Goal: Task Accomplishment & Management: Use online tool/utility

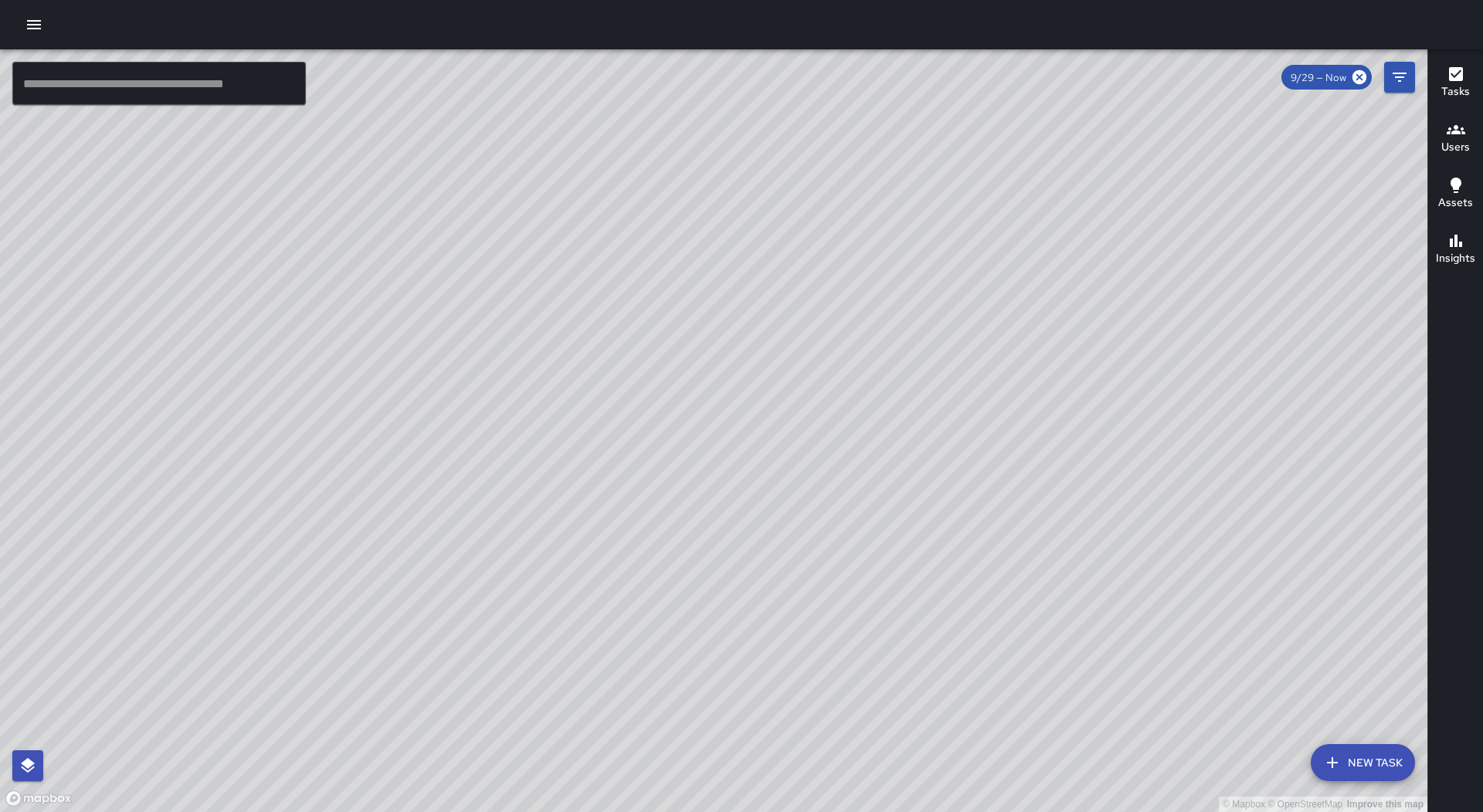
click at [24, 13] on button "button" at bounding box center [34, 24] width 31 height 31
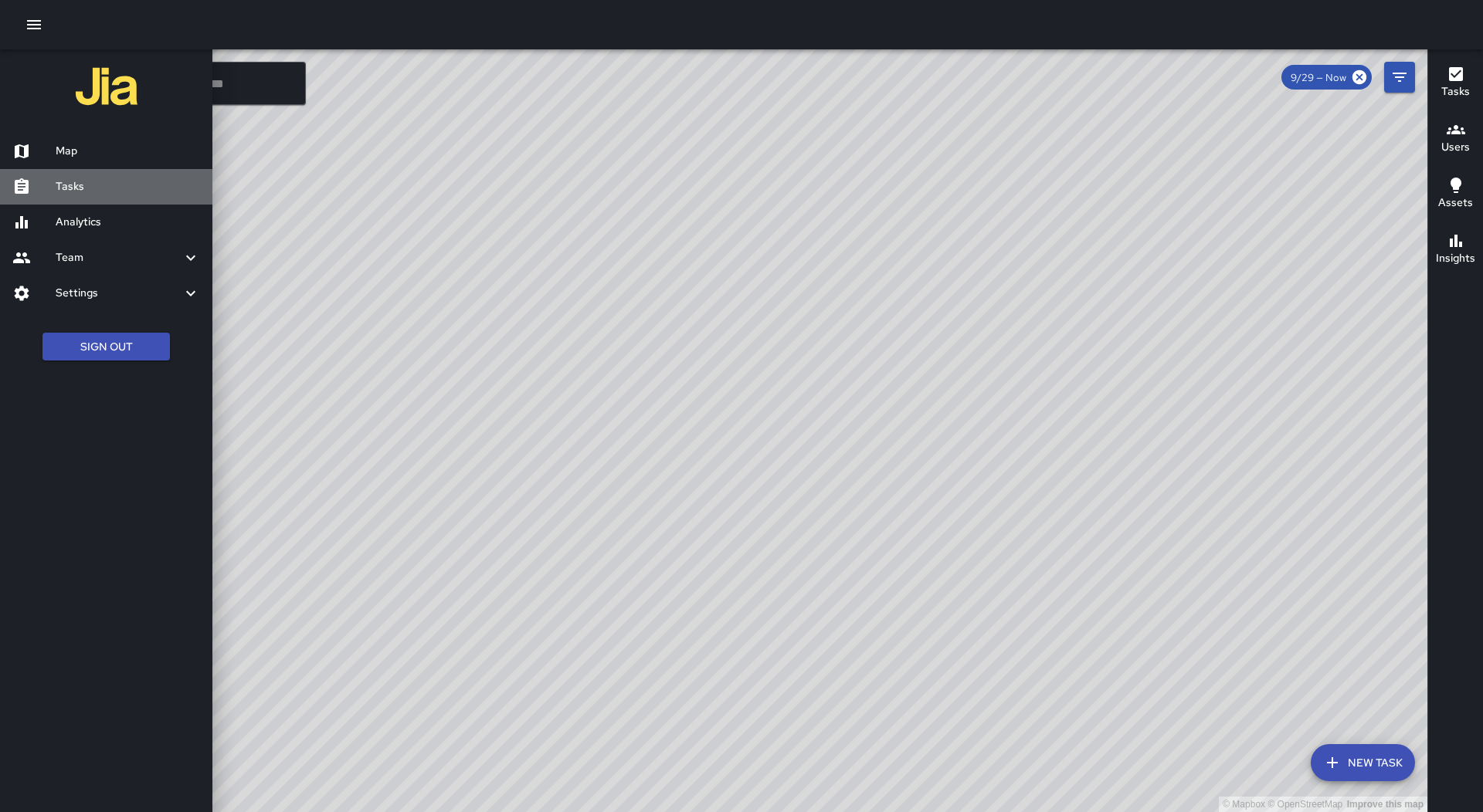
click at [132, 184] on h6 "Tasks" at bounding box center [128, 187] width 144 height 17
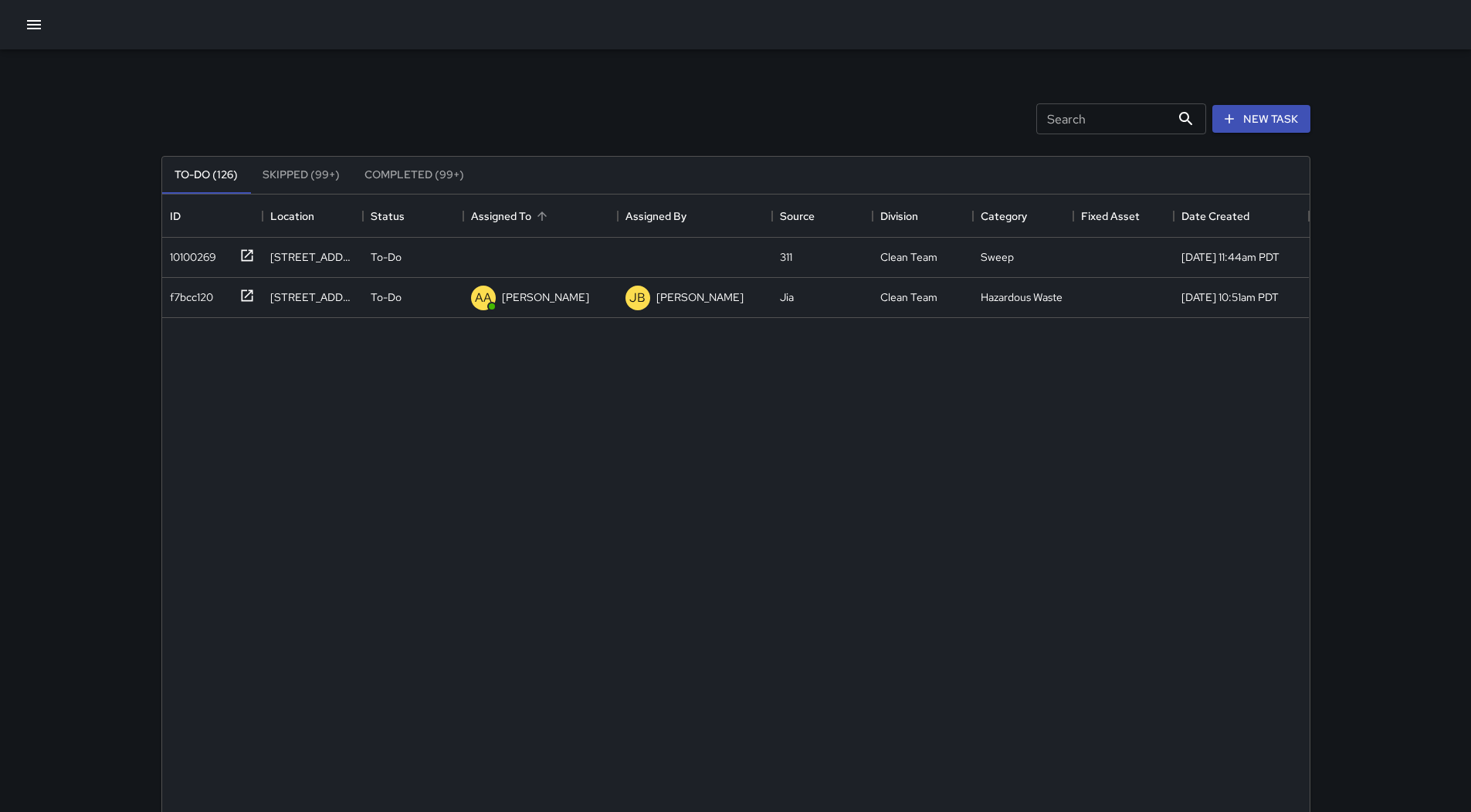
scroll to position [643, 1136]
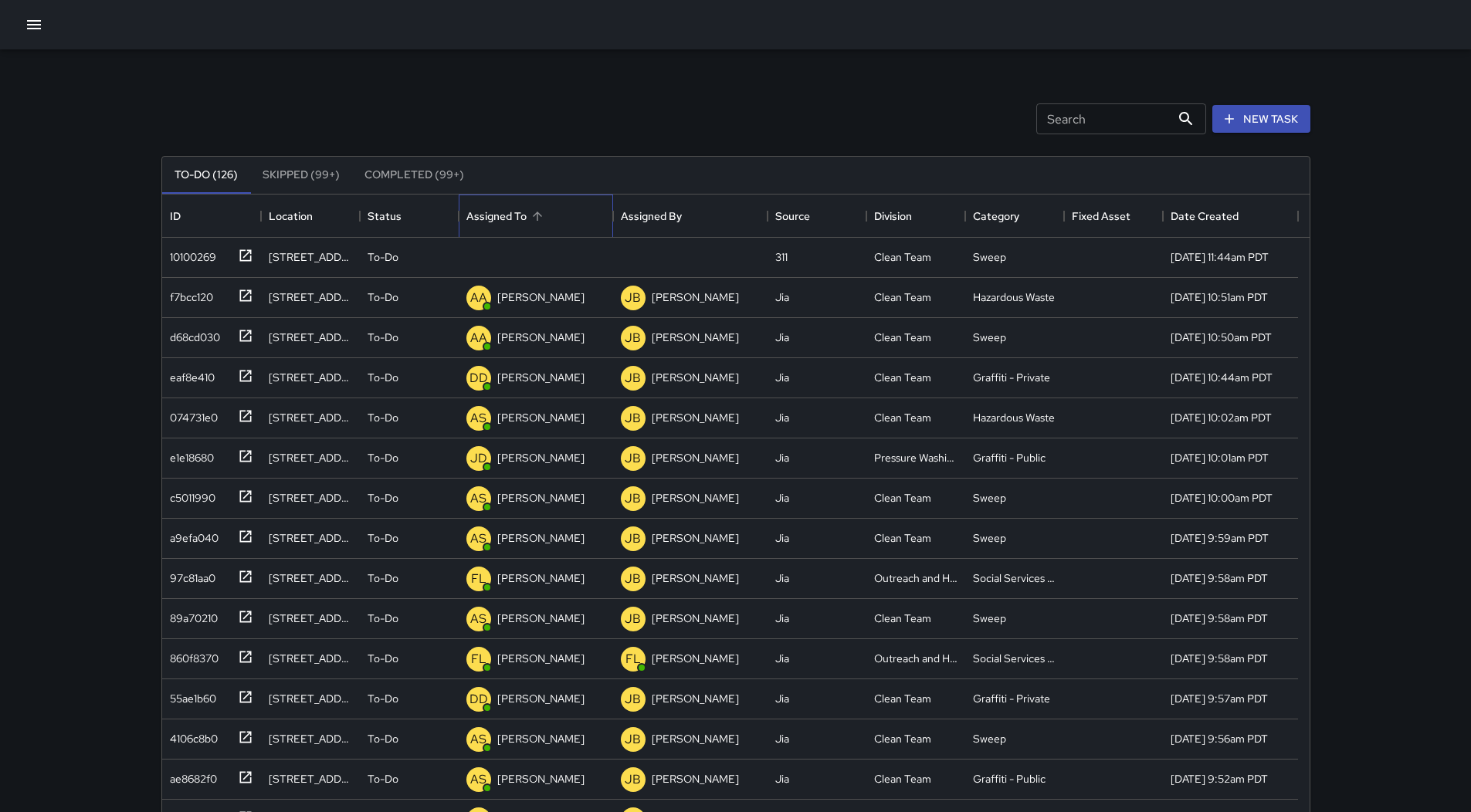
click at [522, 225] on div "Assigned To" at bounding box center [497, 216] width 60 height 43
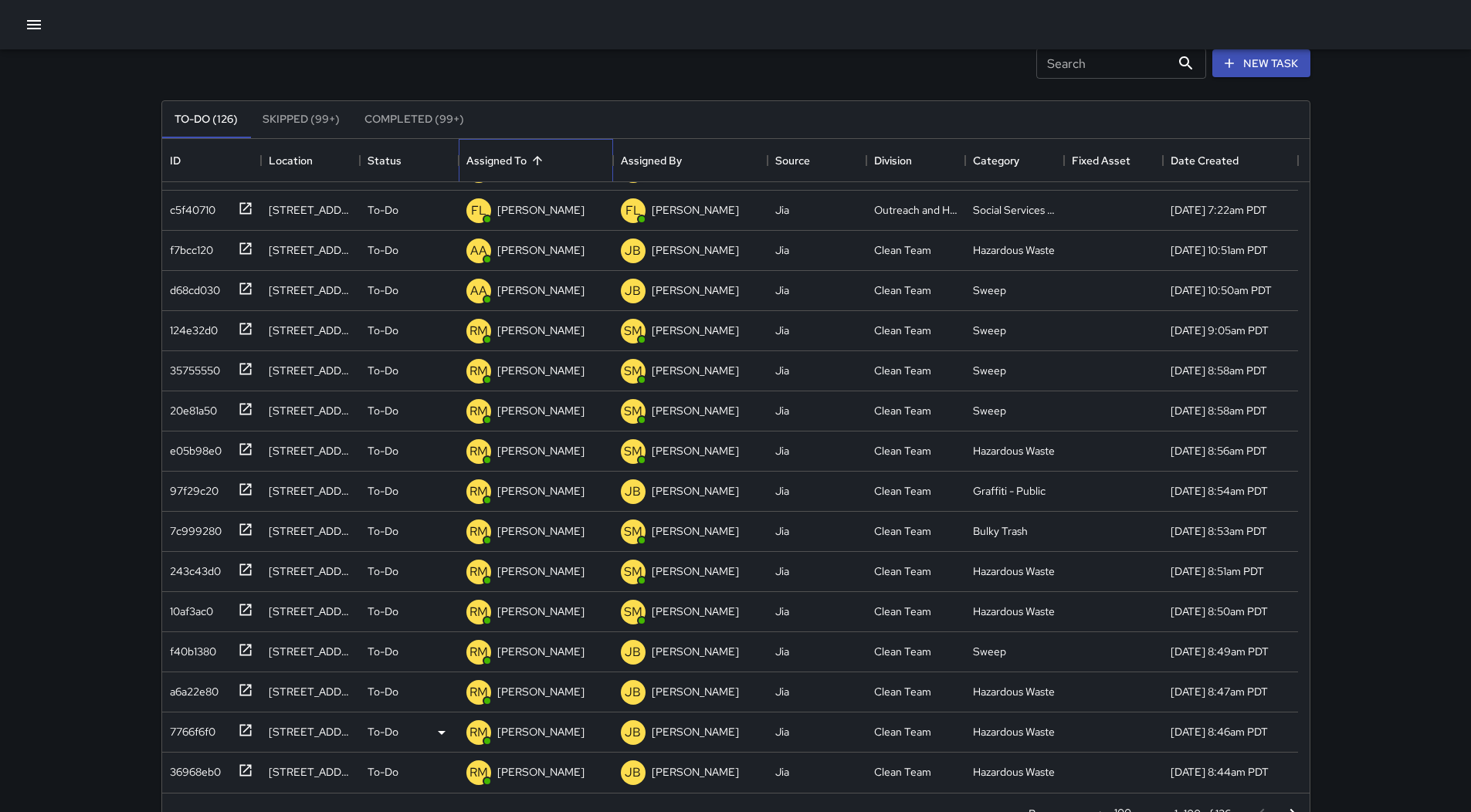
scroll to position [99, 0]
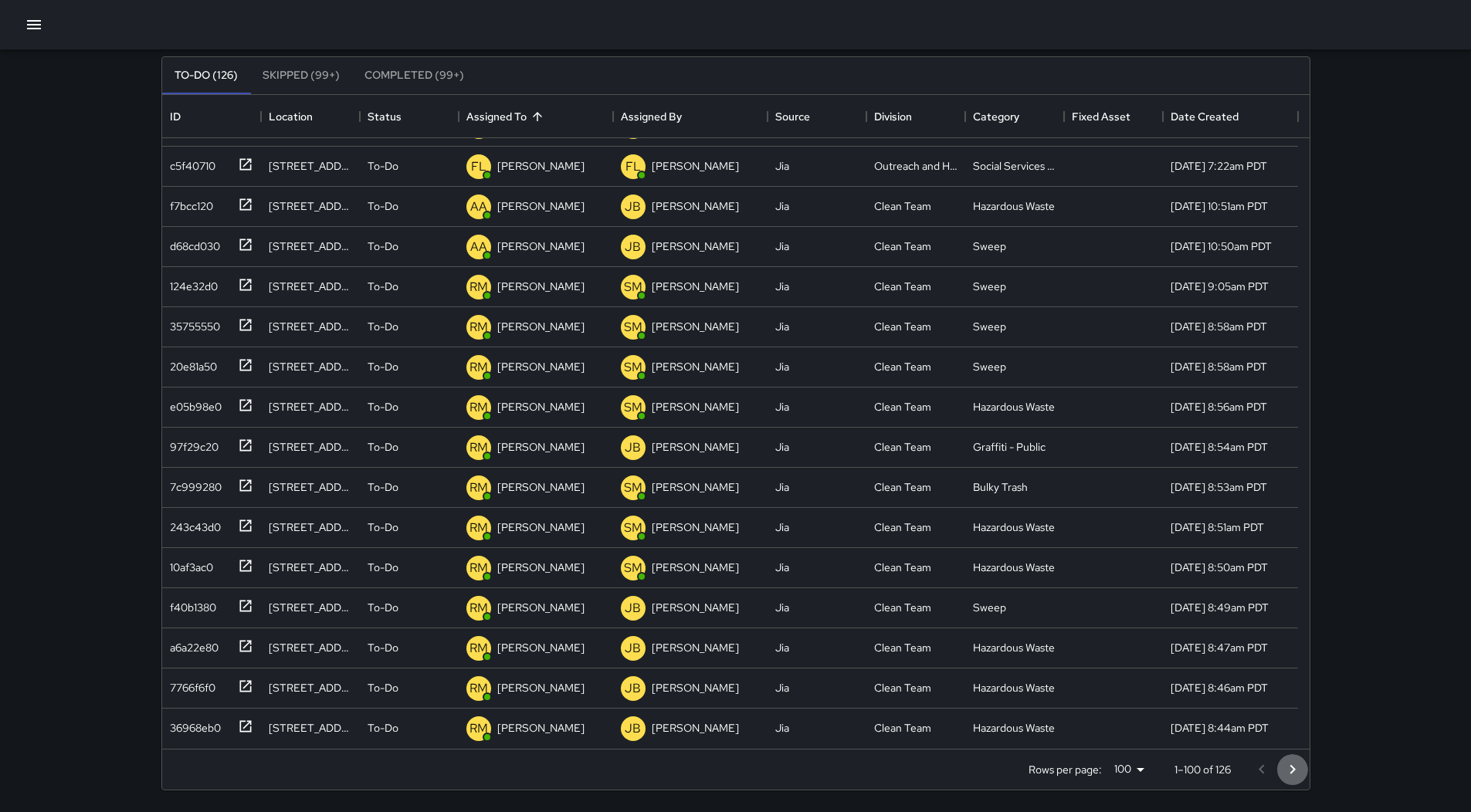
click at [1297, 758] on button "Go to next page" at bounding box center [1292, 769] width 31 height 31
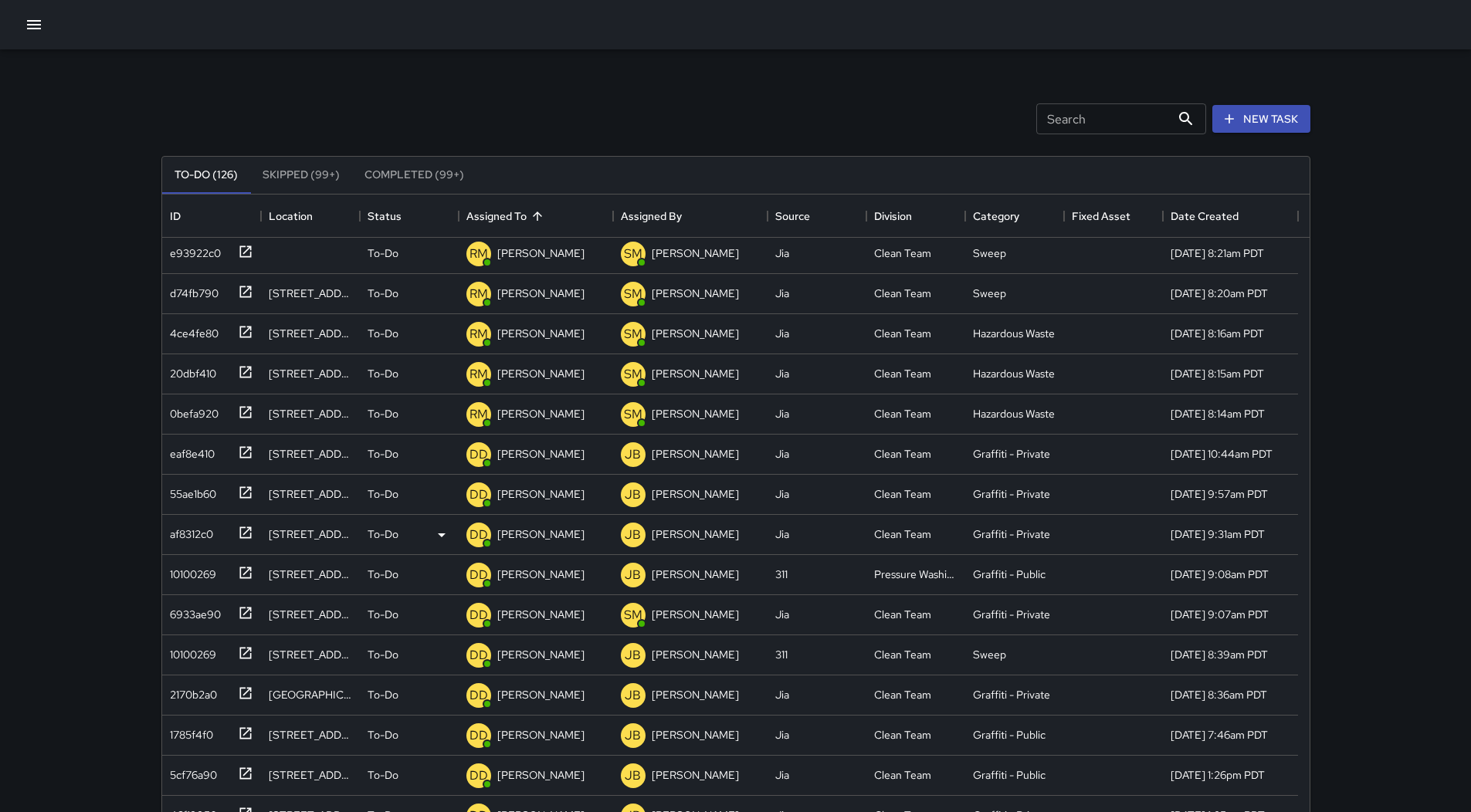
scroll to position [309, 0]
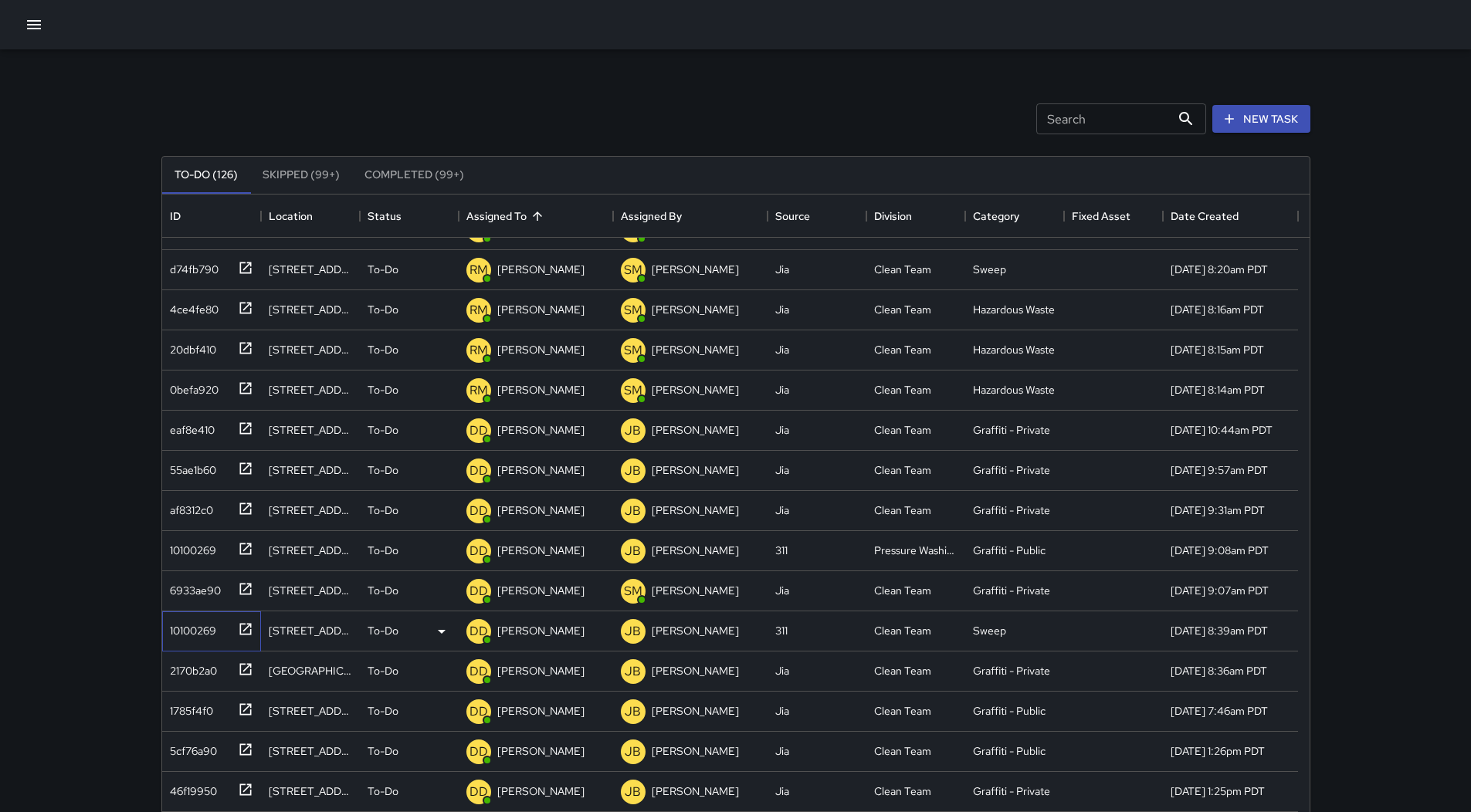
click at [217, 628] on div "10100269" at bounding box center [209, 628] width 90 height 25
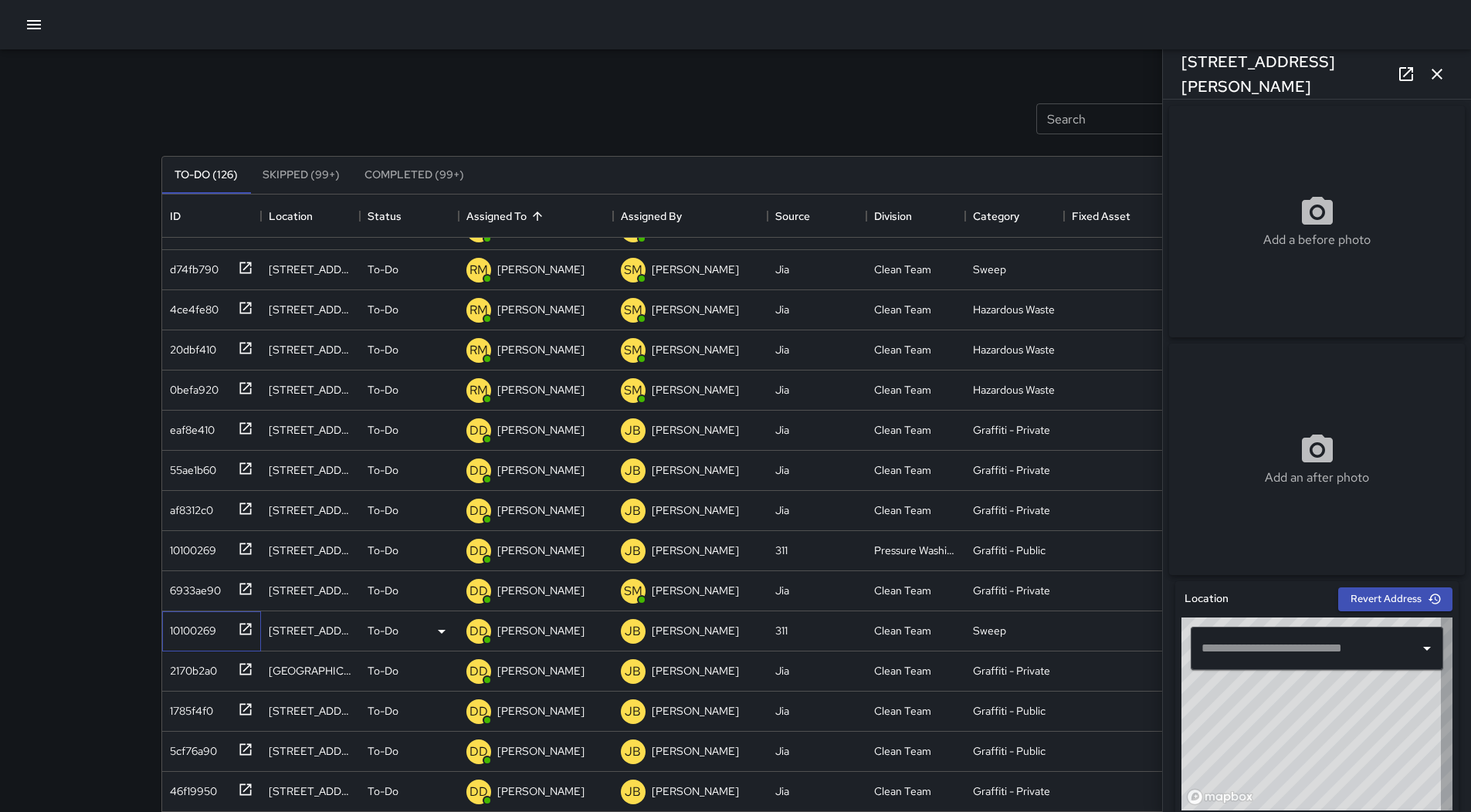
type input "**********"
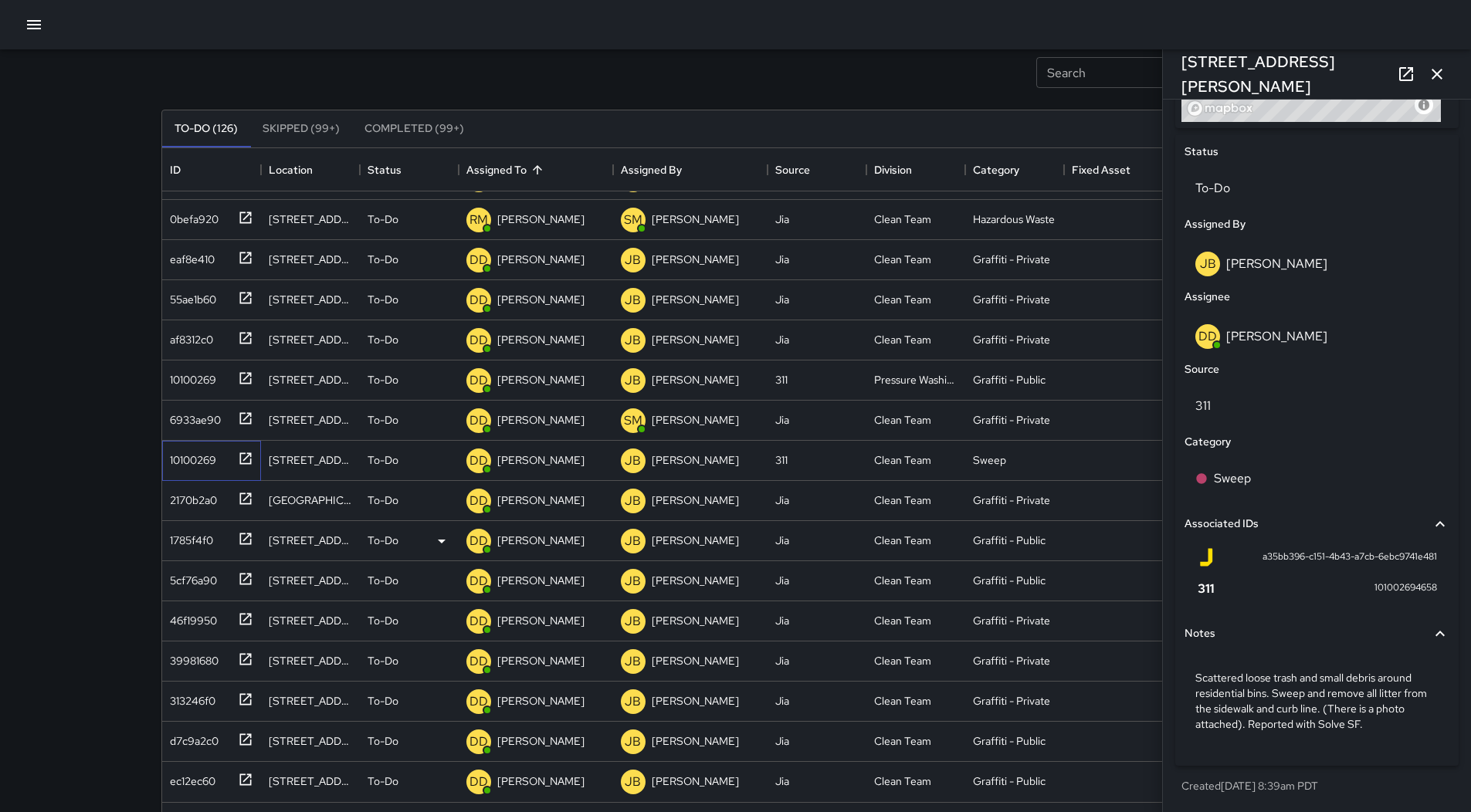
scroll to position [99, 0]
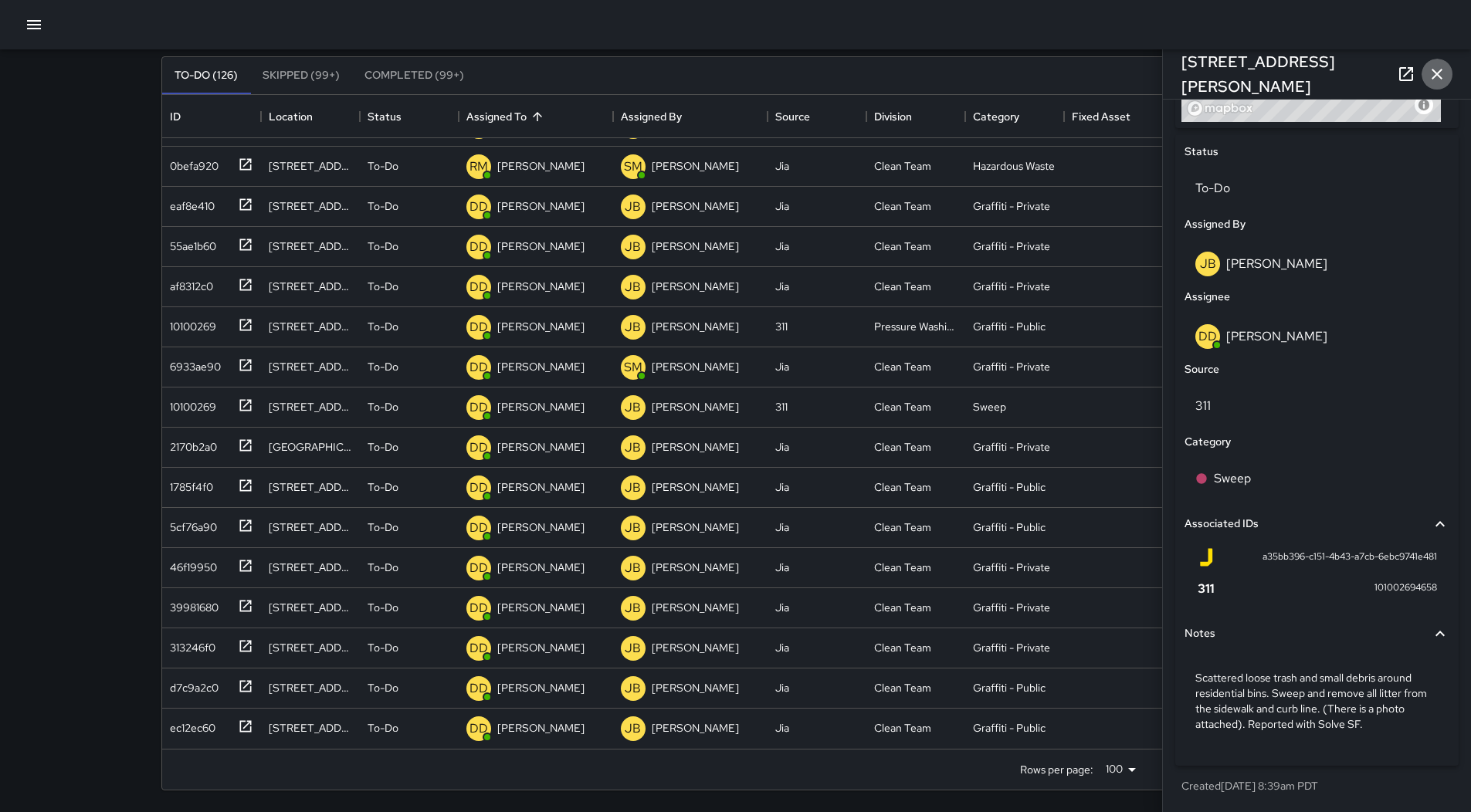
click at [1436, 67] on icon "button" at bounding box center [1437, 74] width 19 height 19
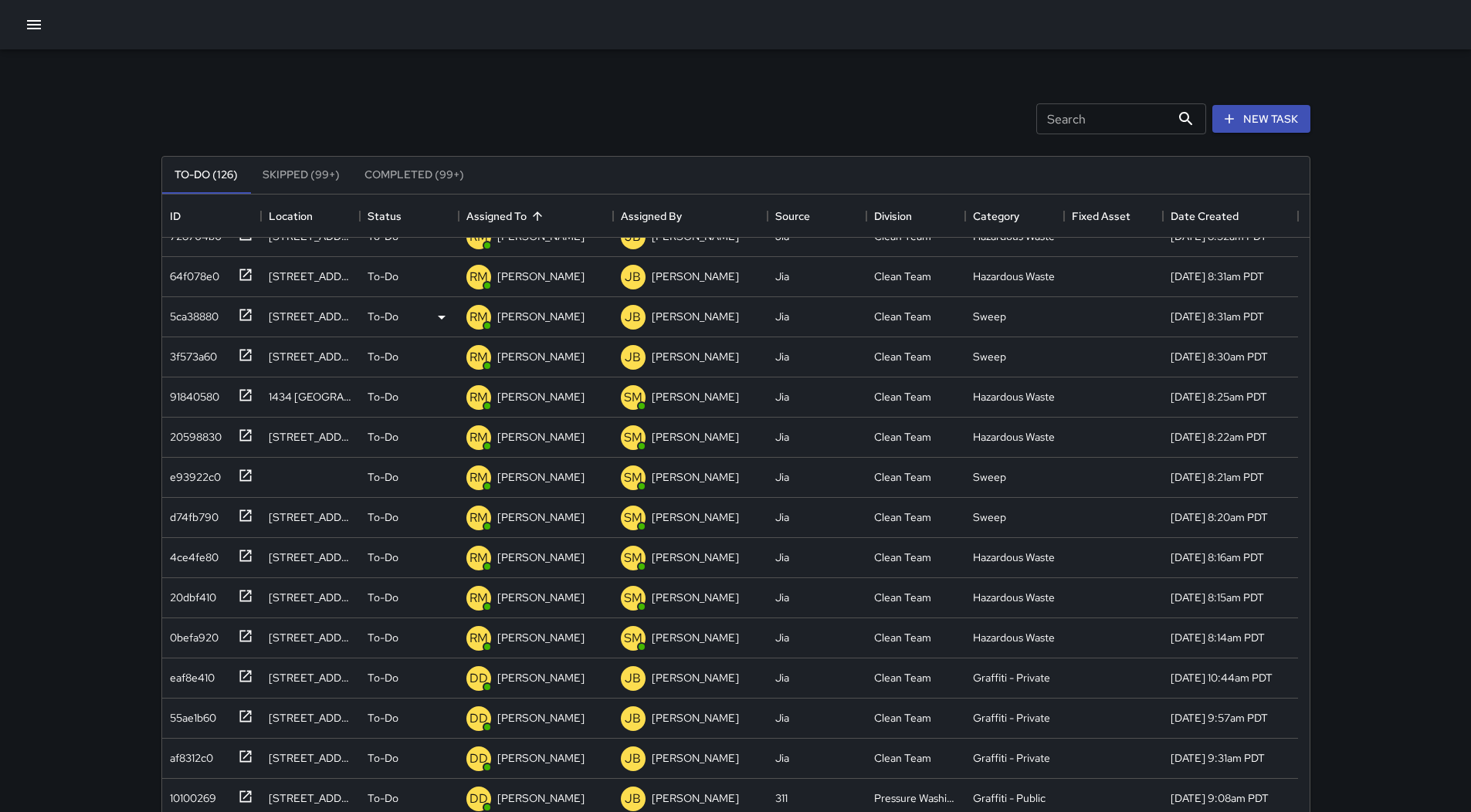
scroll to position [0, 0]
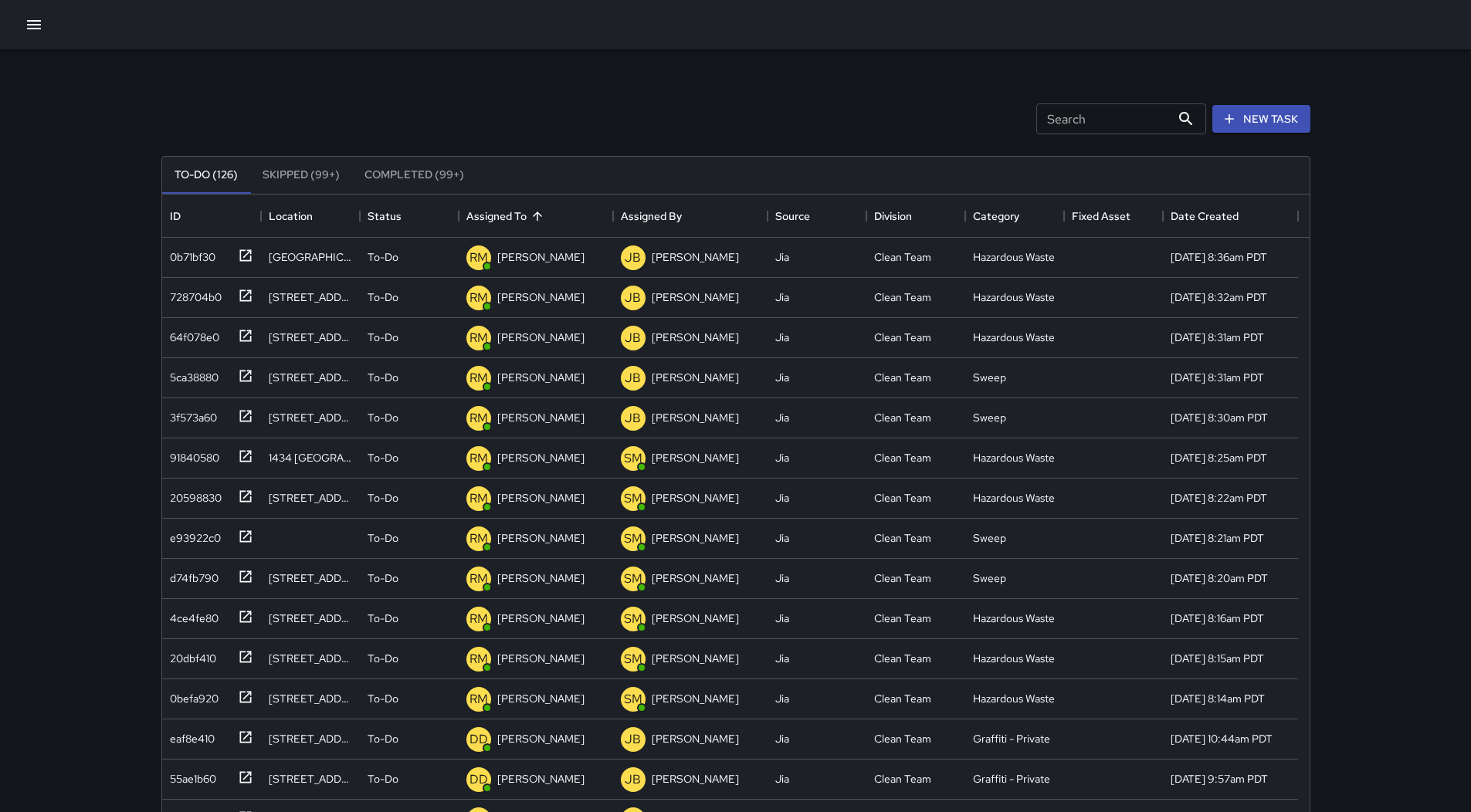
click at [45, 35] on button "button" at bounding box center [34, 24] width 31 height 31
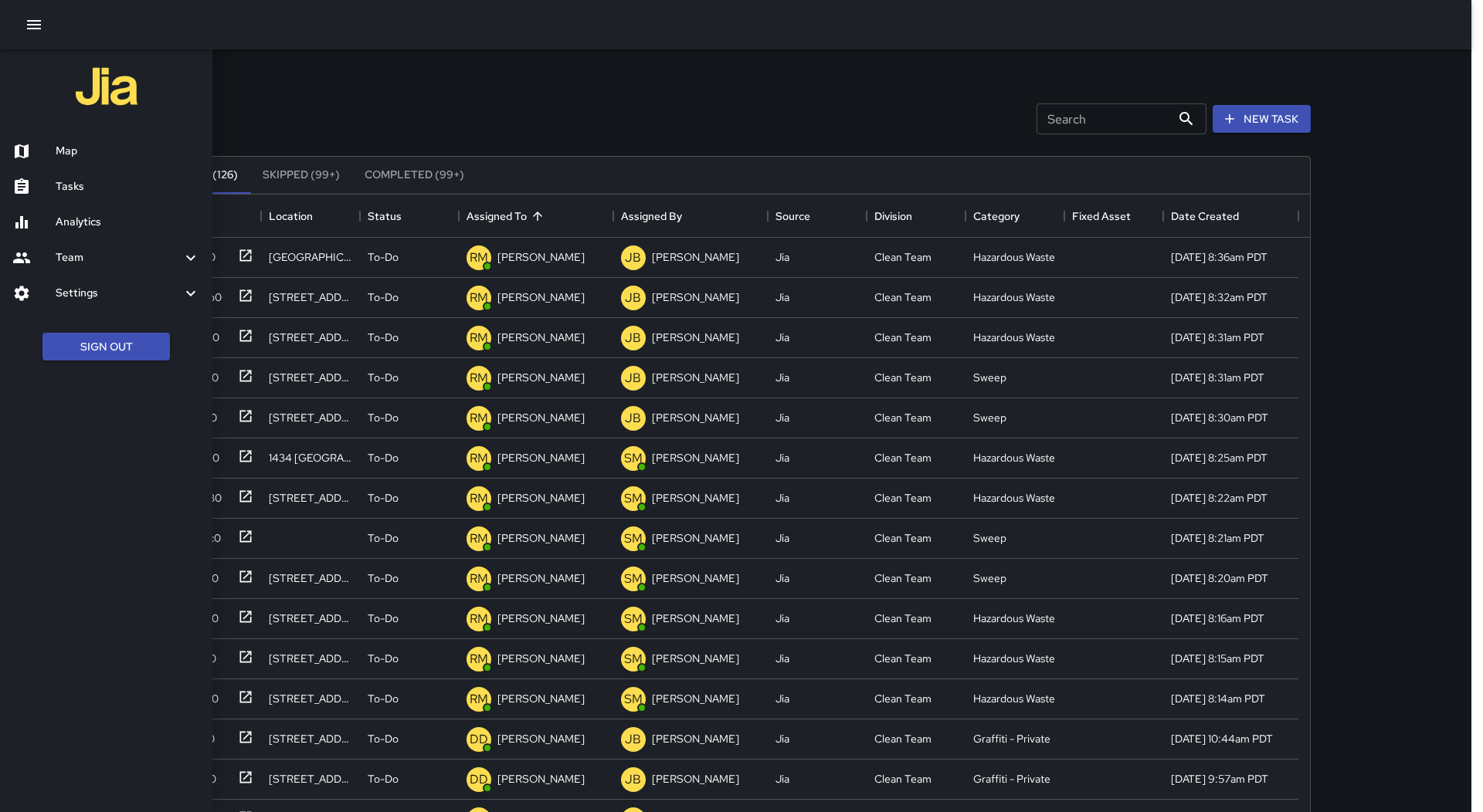
click at [89, 136] on div "Map" at bounding box center [106, 151] width 212 height 35
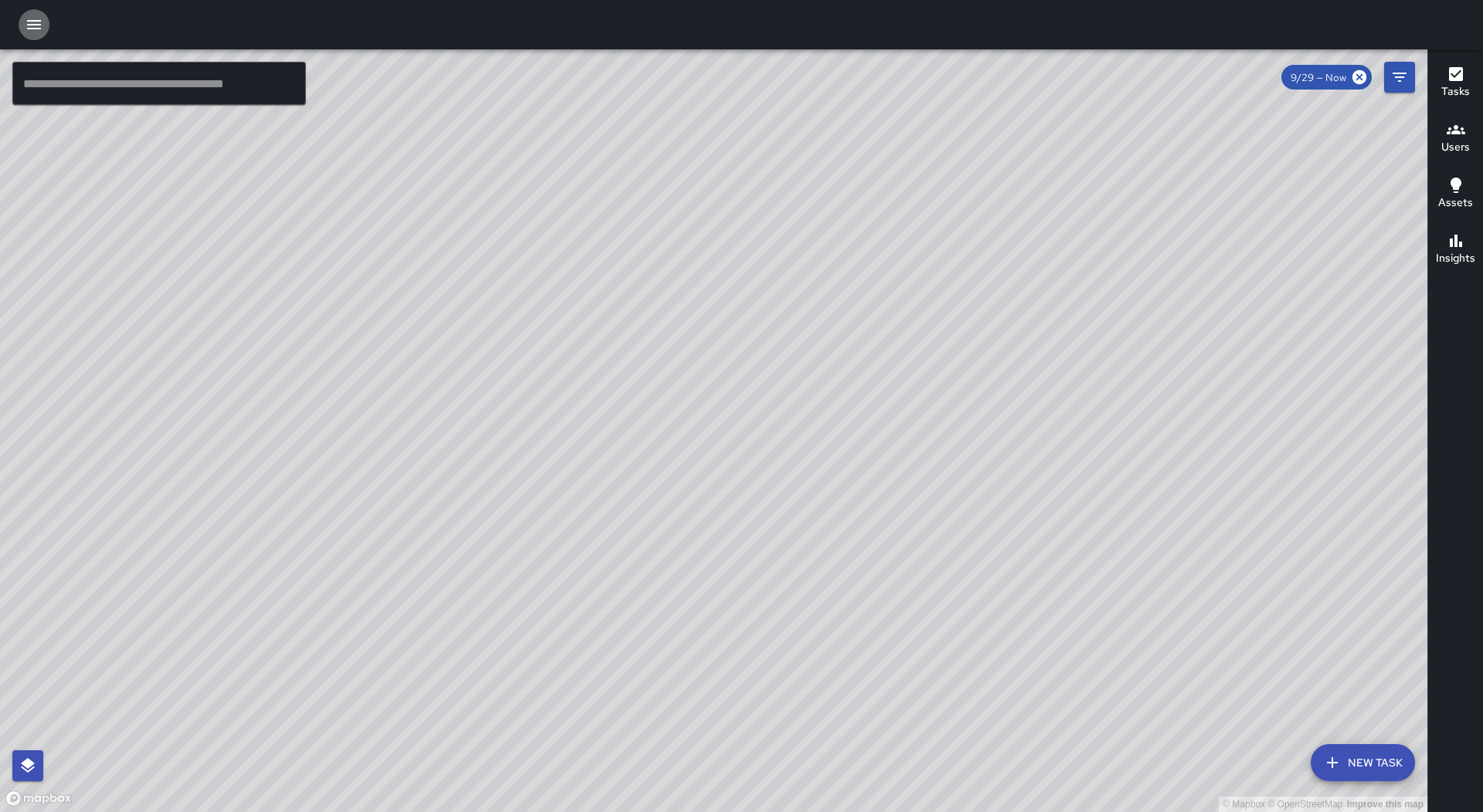
click at [45, 28] on button "button" at bounding box center [34, 24] width 31 height 31
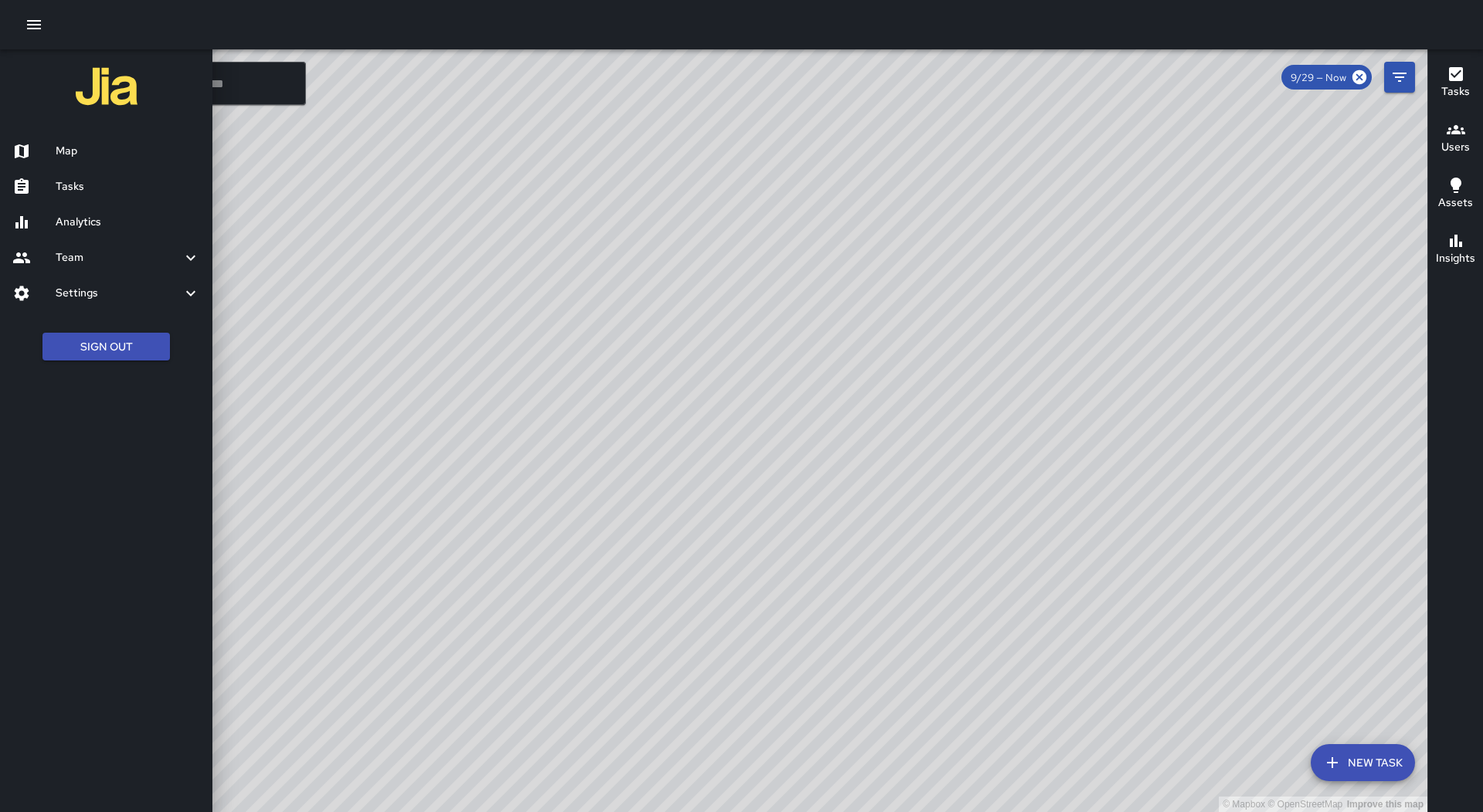
drag, startPoint x: 95, startPoint y: 181, endPoint x: 54, endPoint y: 121, distance: 72.7
click at [94, 181] on h6 "Tasks" at bounding box center [128, 187] width 144 height 17
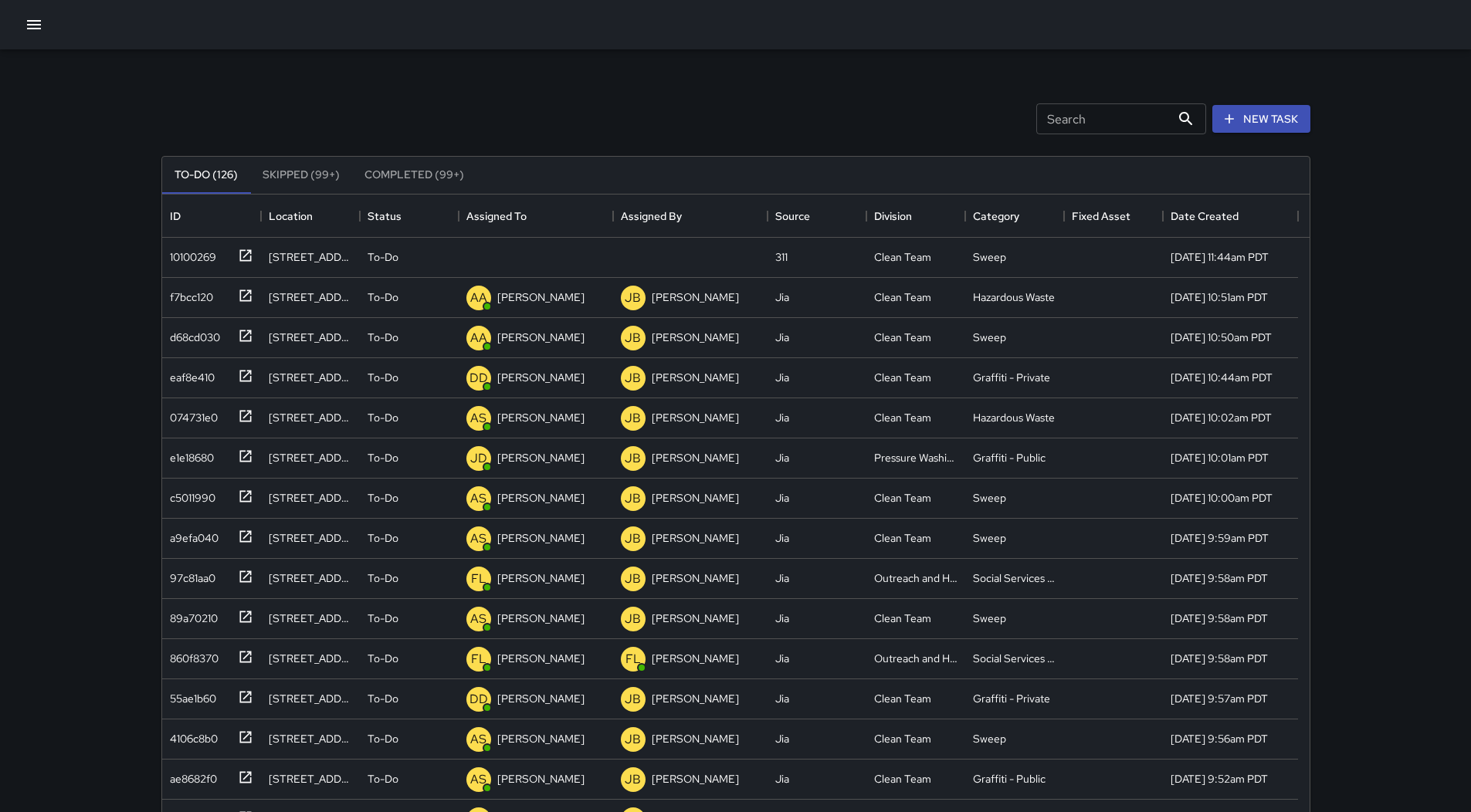
scroll to position [643, 1136]
click at [39, 18] on icon "button" at bounding box center [34, 25] width 19 height 19
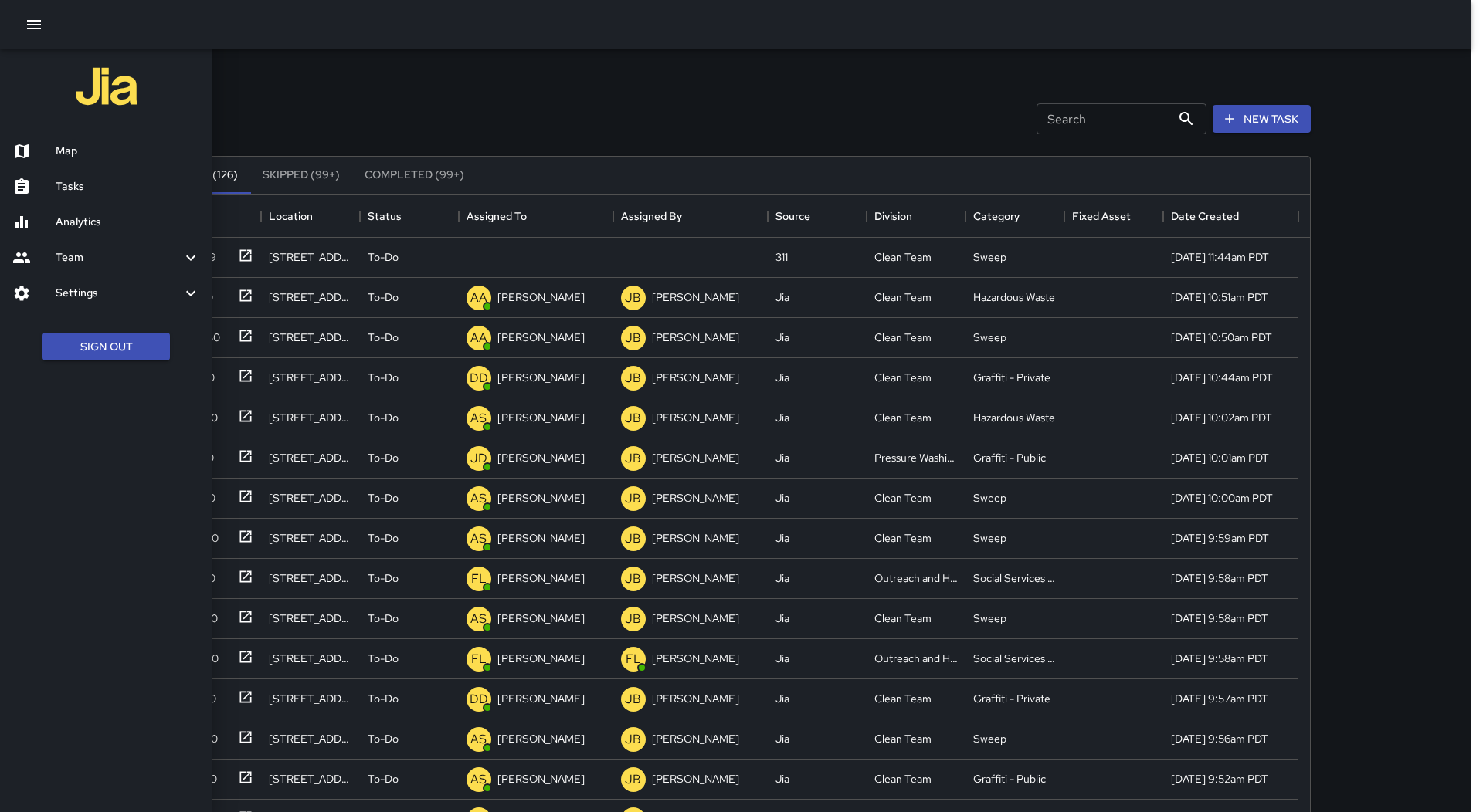
click at [387, 96] on div at bounding box center [742, 406] width 1483 height 812
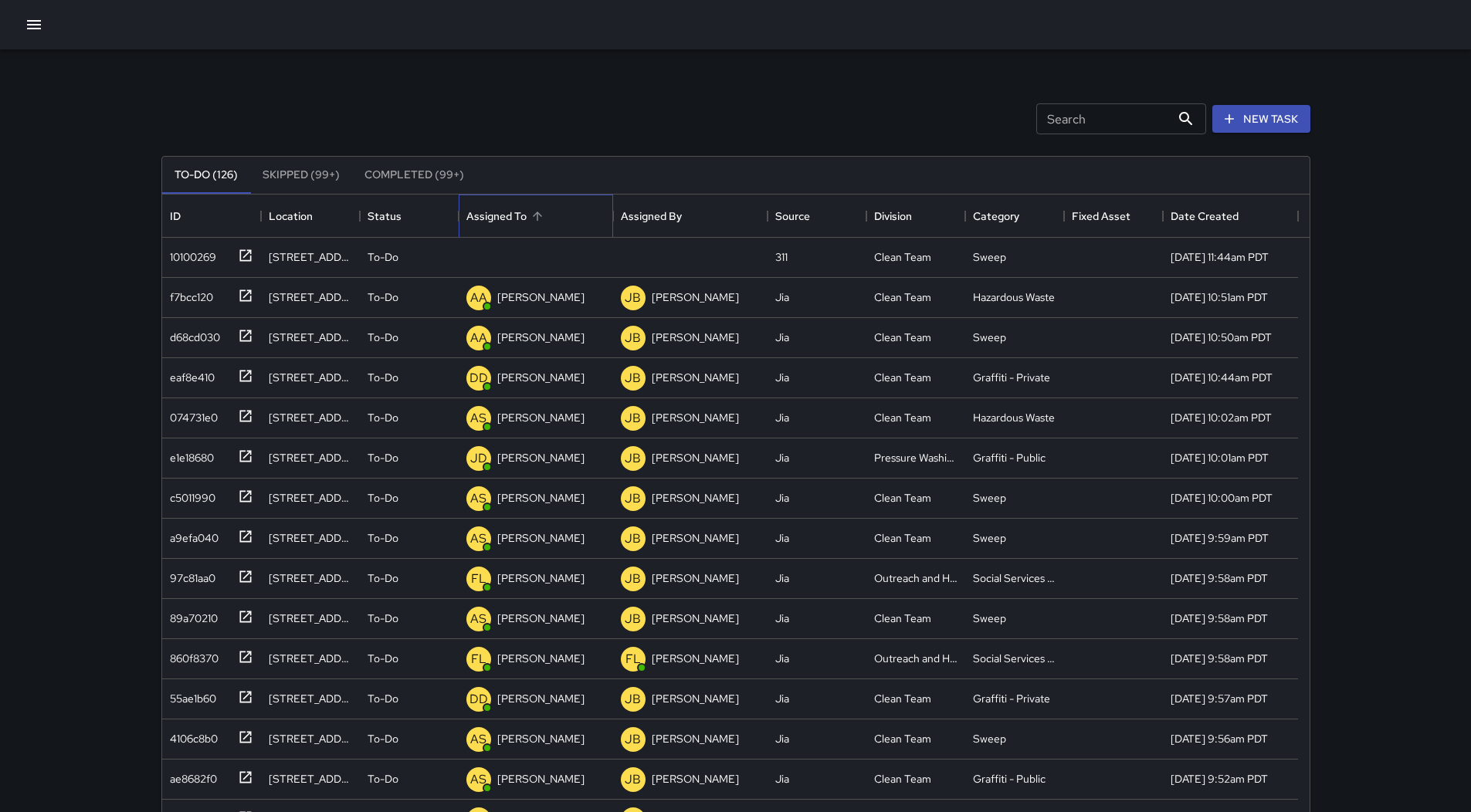
click at [524, 216] on div "Assigned To" at bounding box center [497, 216] width 60 height 43
click at [197, 244] on div "10100269" at bounding box center [190, 254] width 53 height 21
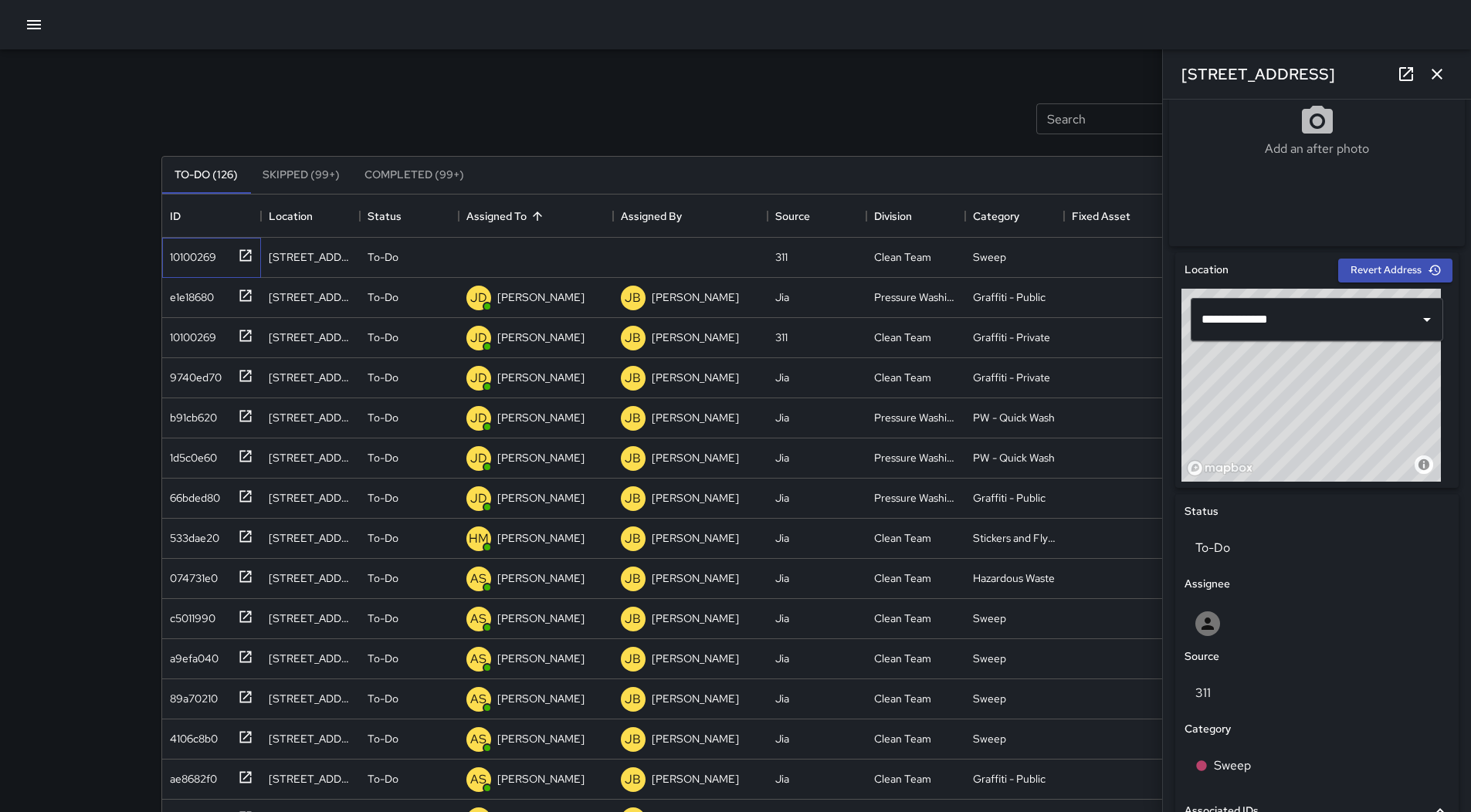
scroll to position [309, 0]
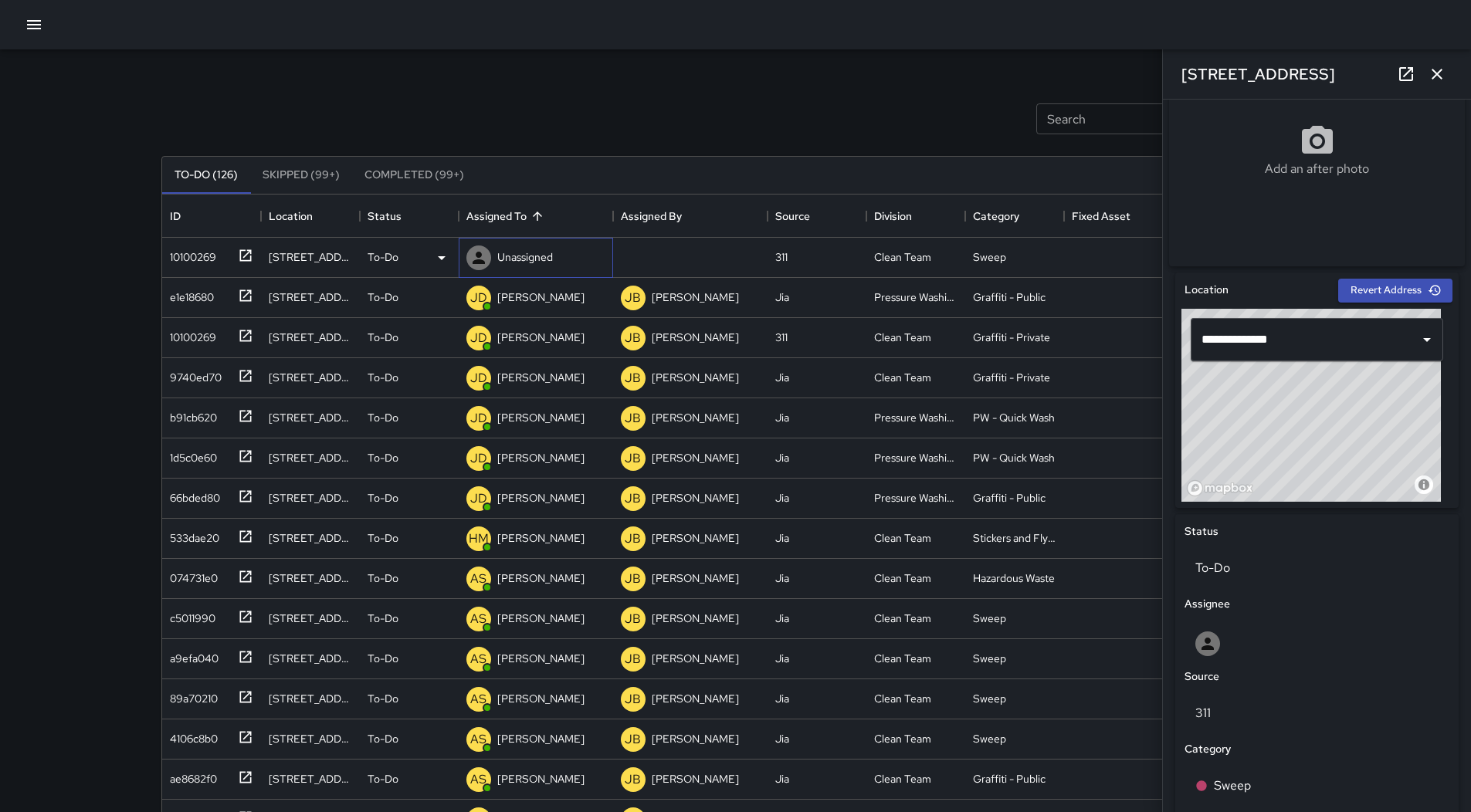
click at [550, 244] on div "Unassigned" at bounding box center [510, 258] width 93 height 31
click at [790, 118] on div "Search Search New Task" at bounding box center [736, 119] width 1155 height 80
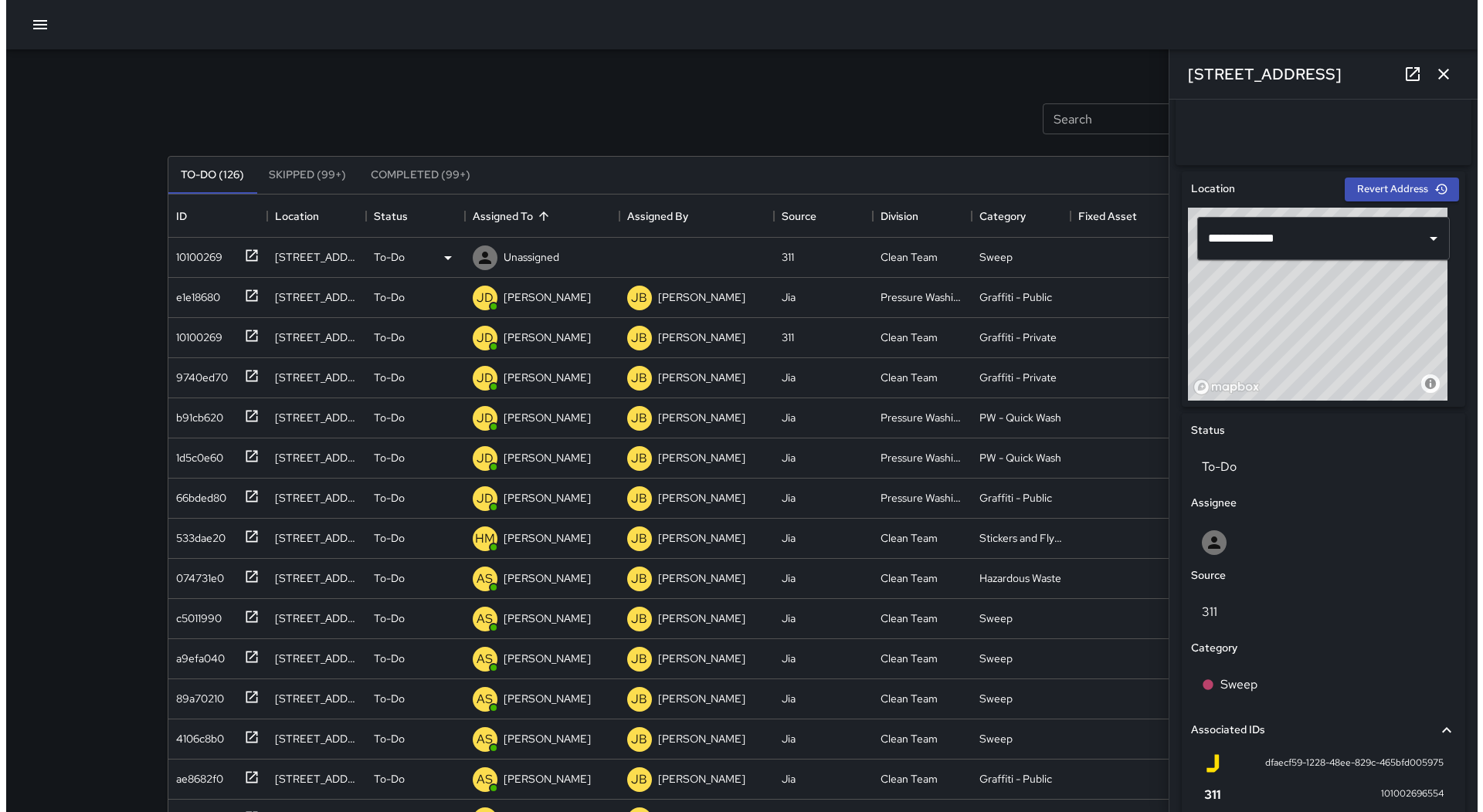
scroll to position [576, 0]
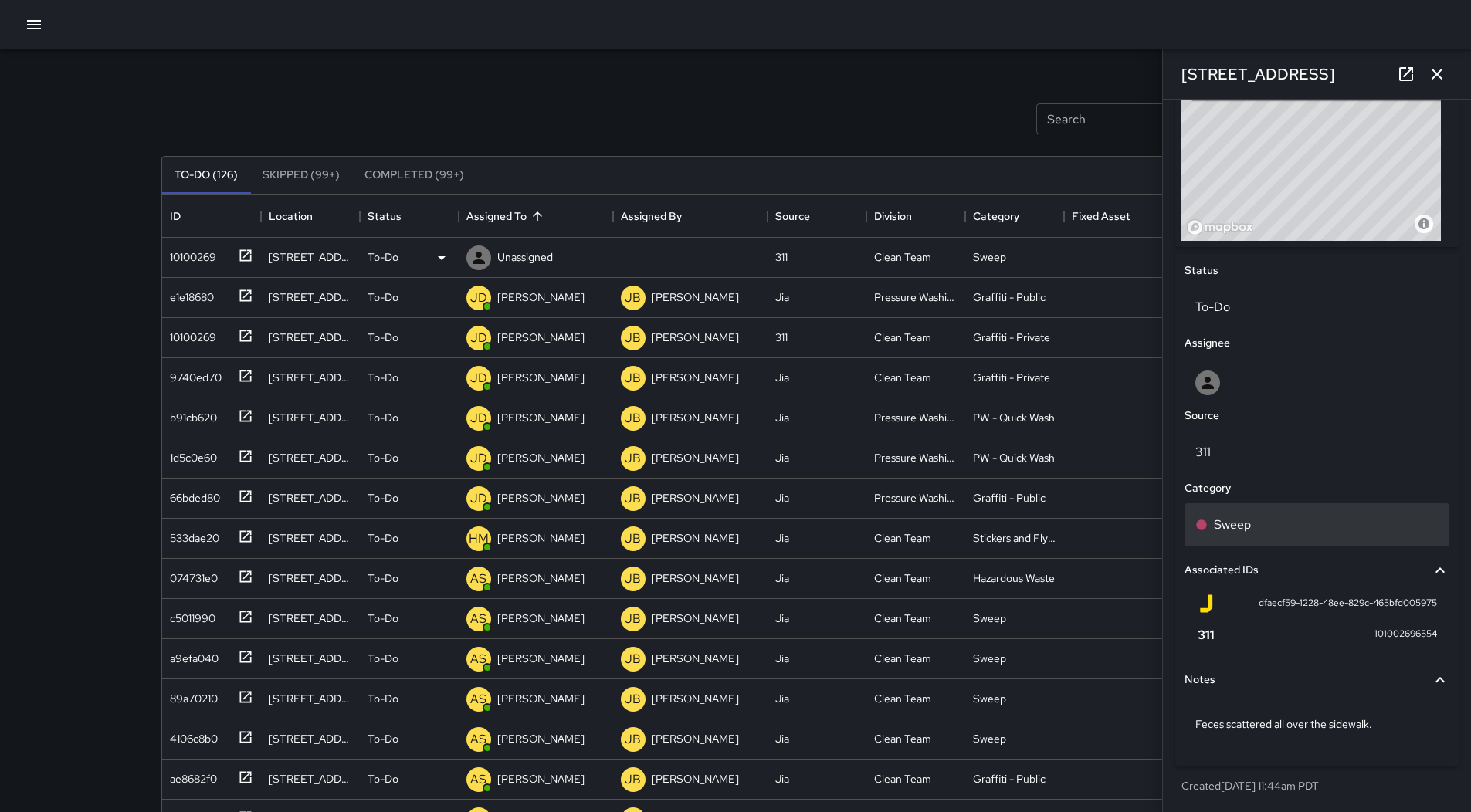
click at [1279, 516] on div "Sweep" at bounding box center [1316, 525] width 244 height 19
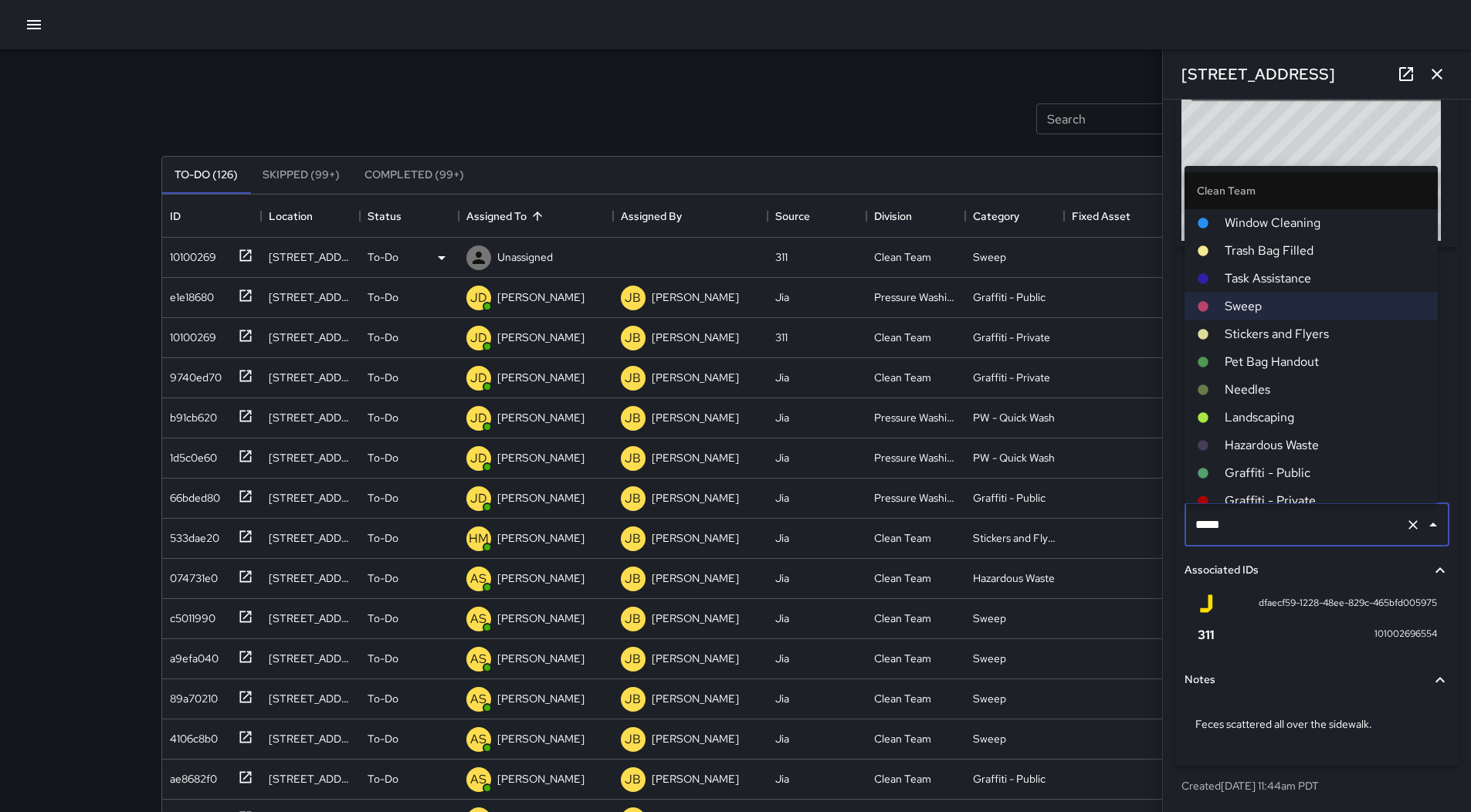
click at [1268, 444] on span "Hazardous Waste" at bounding box center [1324, 445] width 201 height 19
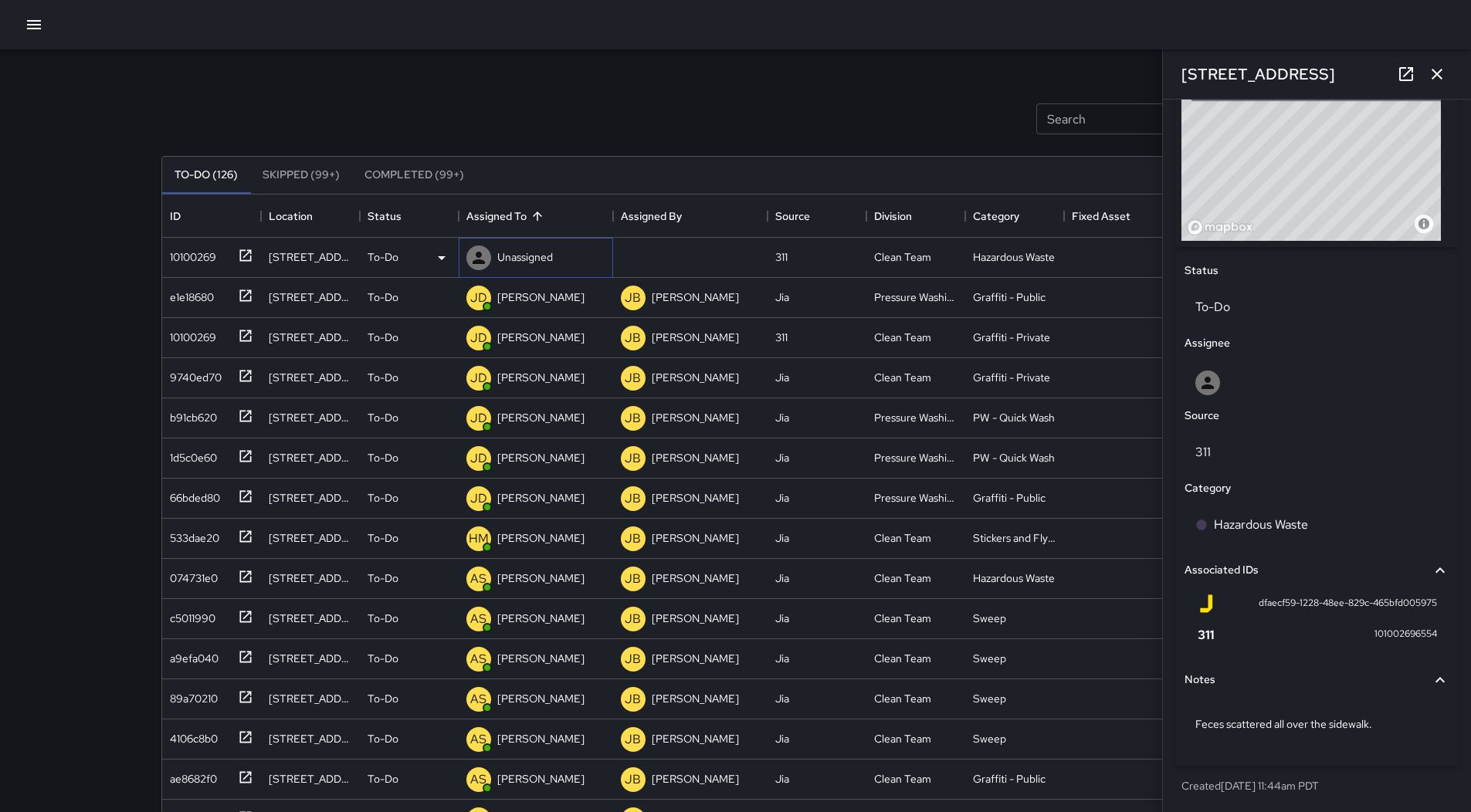
click at [519, 256] on p "Unassigned" at bounding box center [525, 257] width 56 height 16
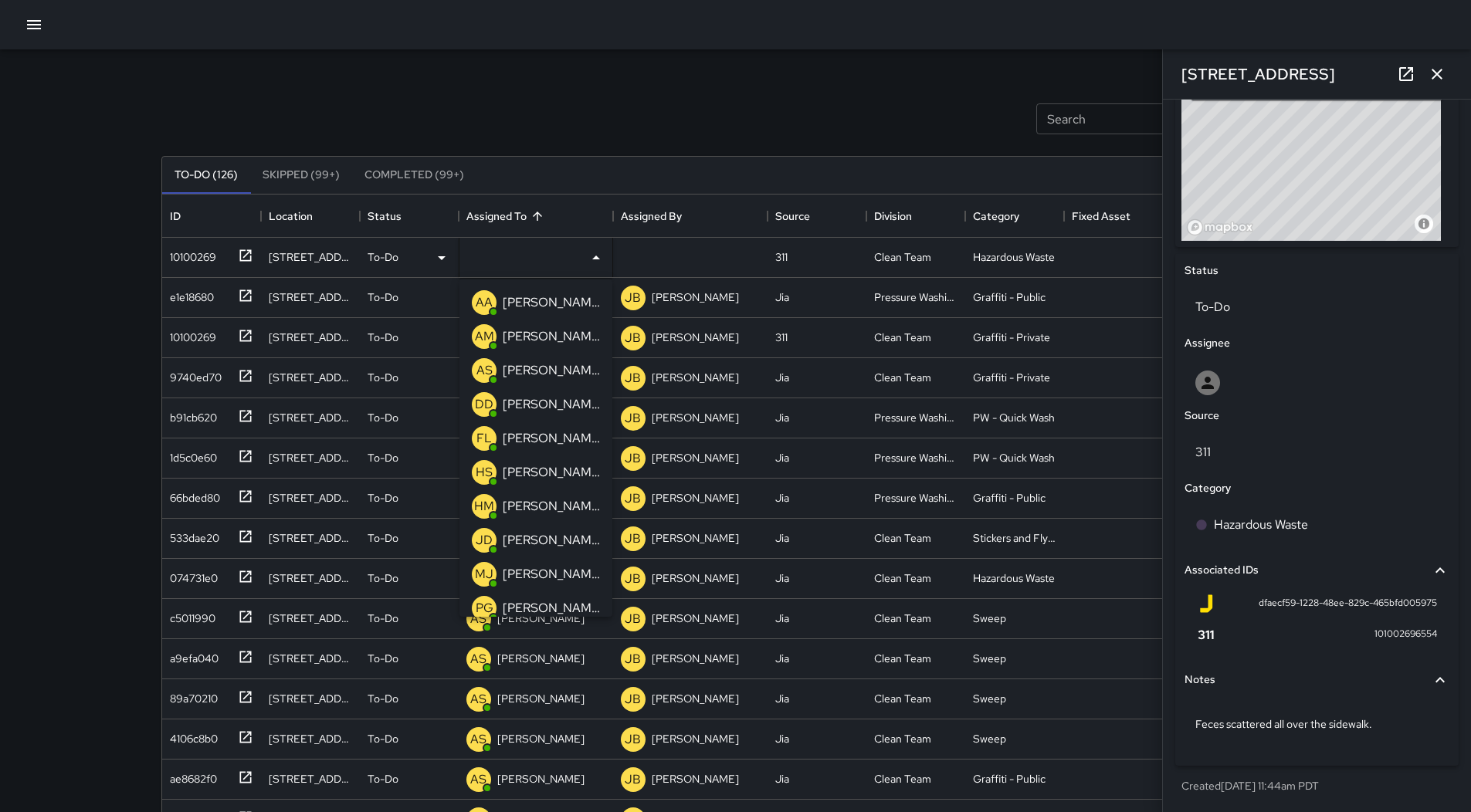
click at [549, 367] on p "[PERSON_NAME]" at bounding box center [551, 371] width 97 height 19
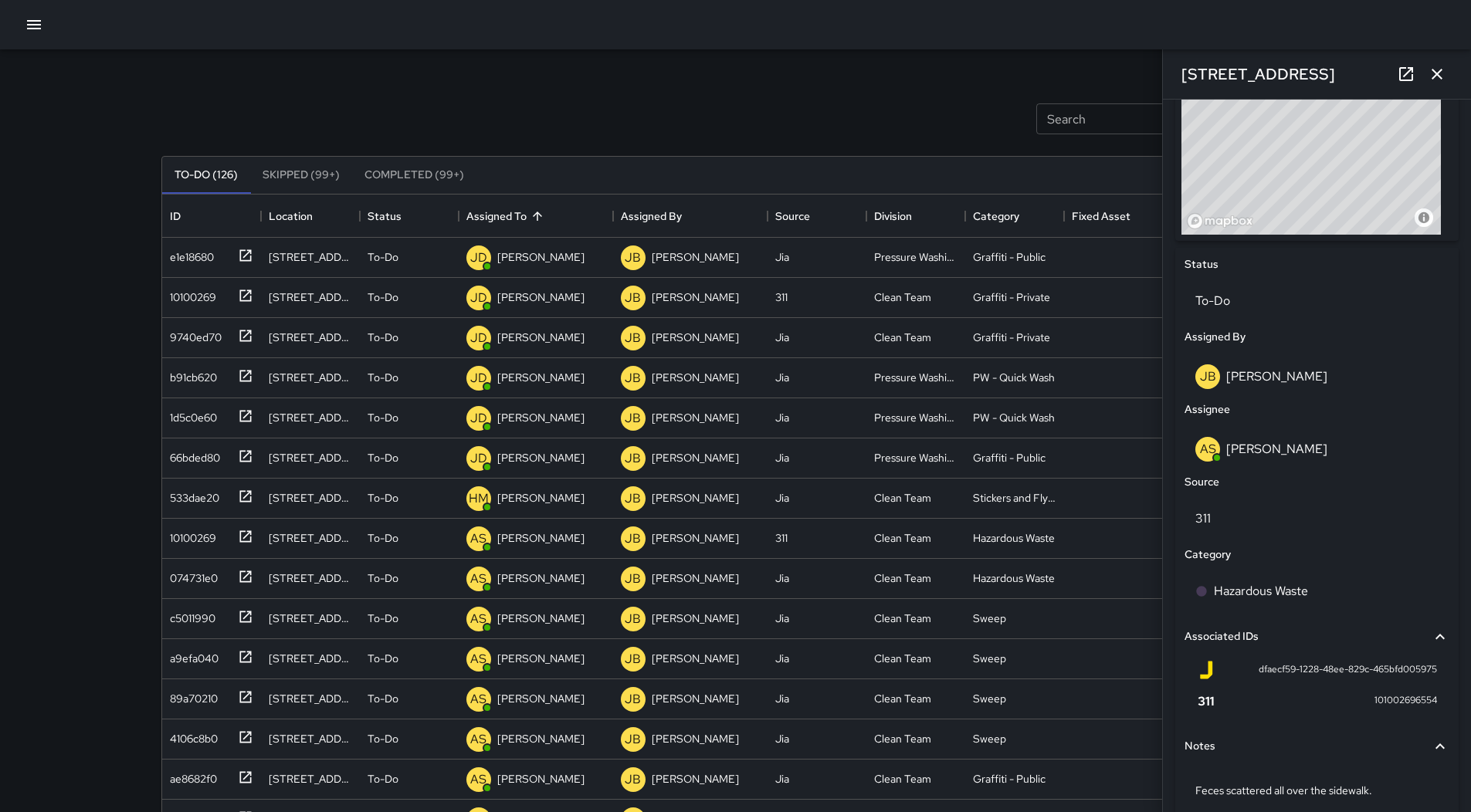
click at [44, 31] on button "button" at bounding box center [34, 24] width 31 height 31
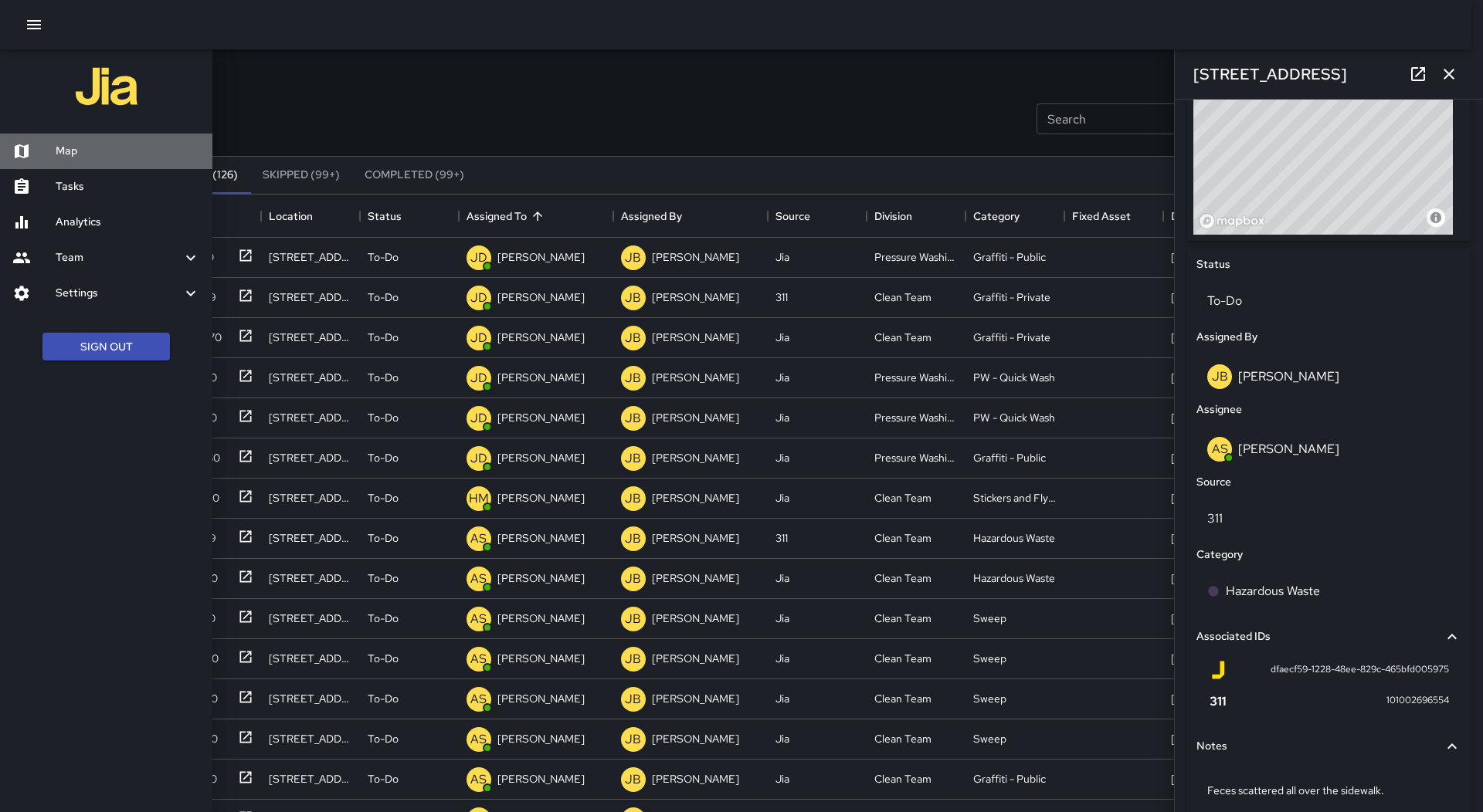
click at [95, 144] on h6 "Map" at bounding box center [128, 151] width 144 height 17
